Goal: Find specific page/section: Find specific page/section

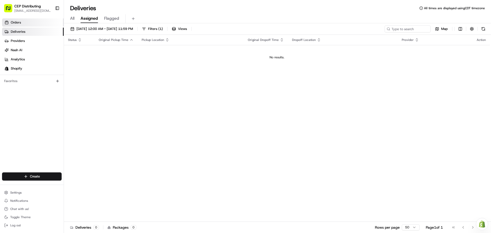
click at [37, 23] on link "Orders" at bounding box center [33, 22] width 62 height 8
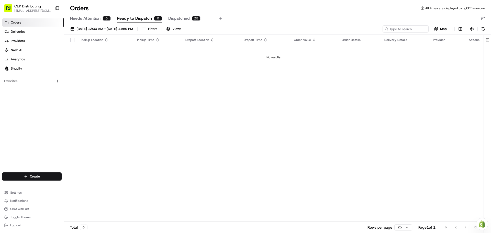
click at [189, 17] on button "Dispatched 25" at bounding box center [184, 18] width 32 height 9
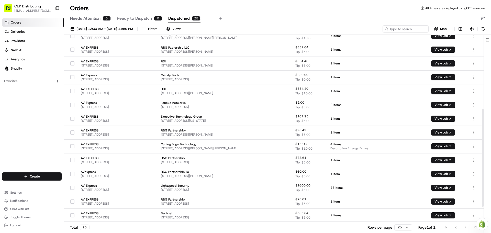
scroll to position [117, 0]
